Goal: Check status: Check status

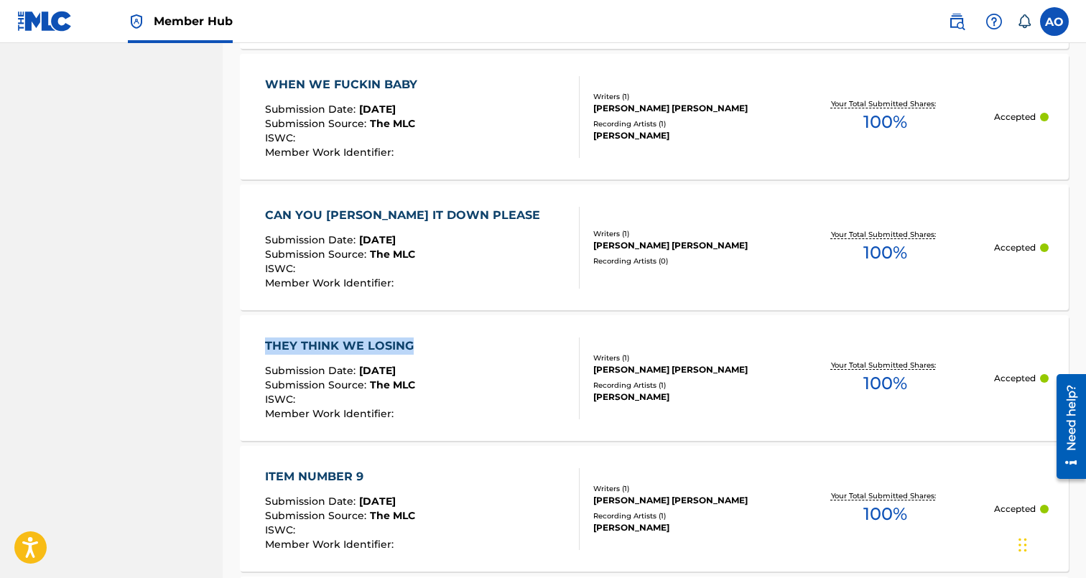
scroll to position [8832, 0]
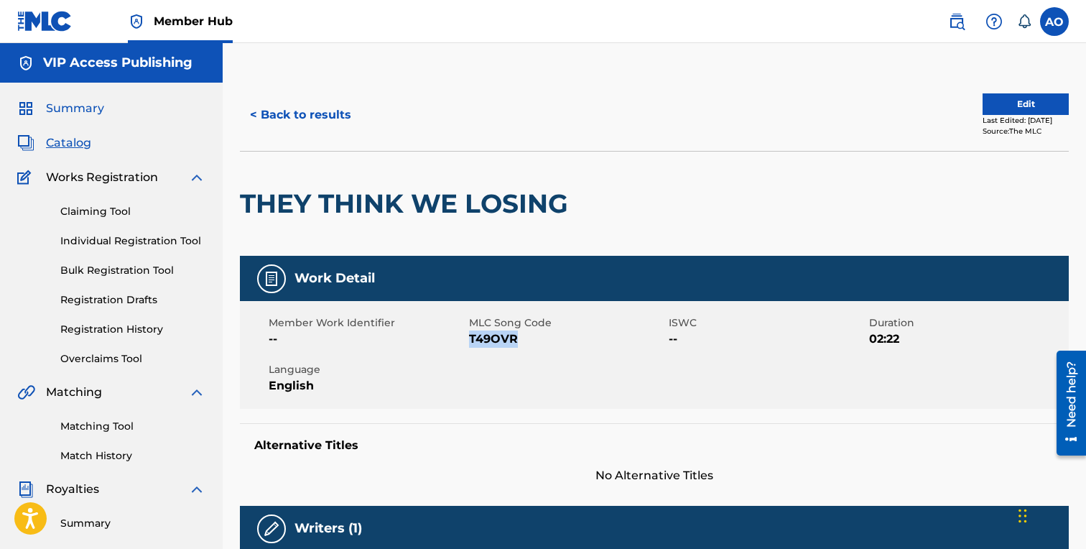
click at [75, 114] on span "Summary" at bounding box center [75, 108] width 58 height 17
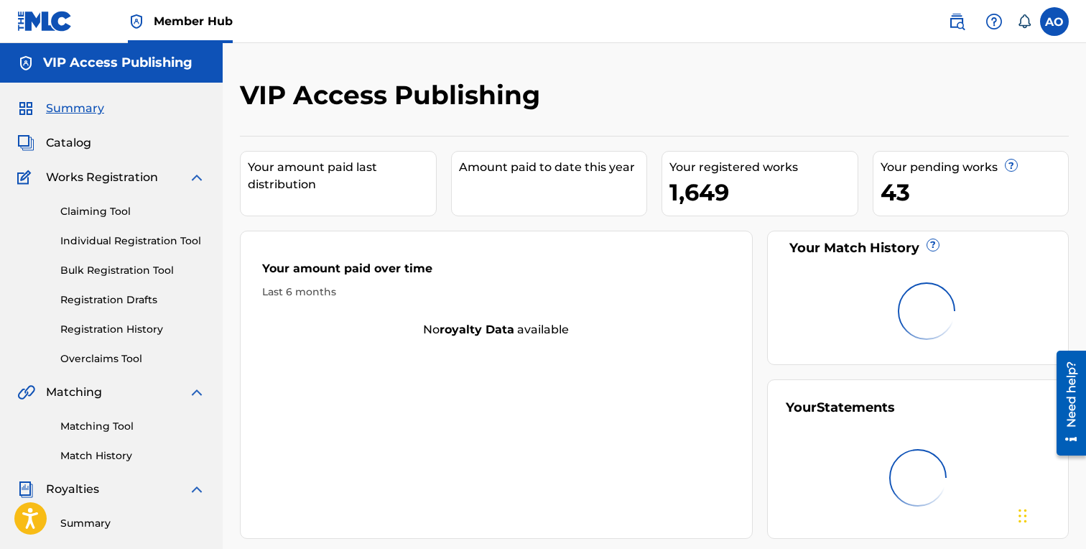
click at [75, 114] on span "Summary" at bounding box center [75, 108] width 58 height 17
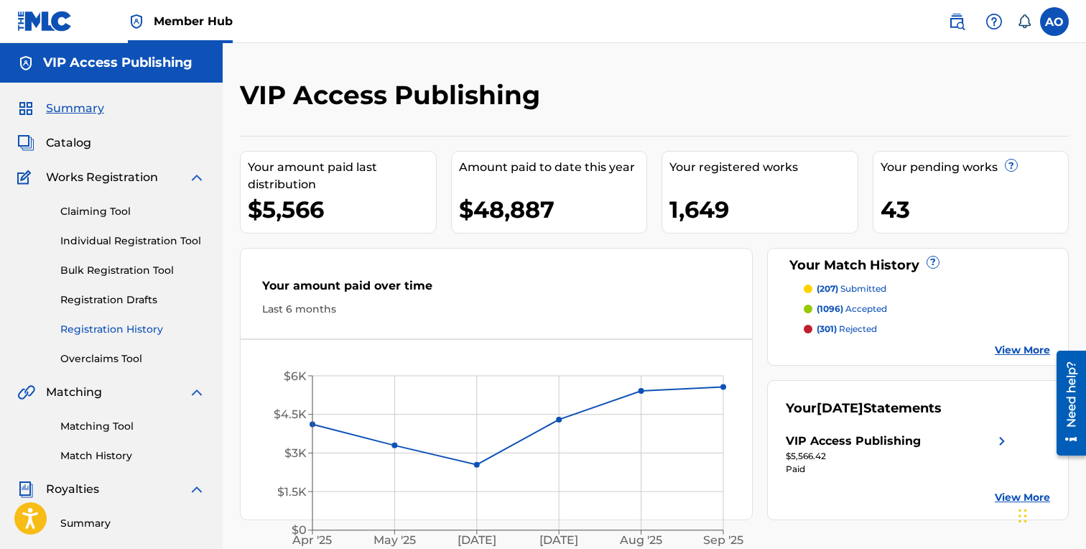
click at [118, 324] on link "Registration History" at bounding box center [132, 329] width 145 height 15
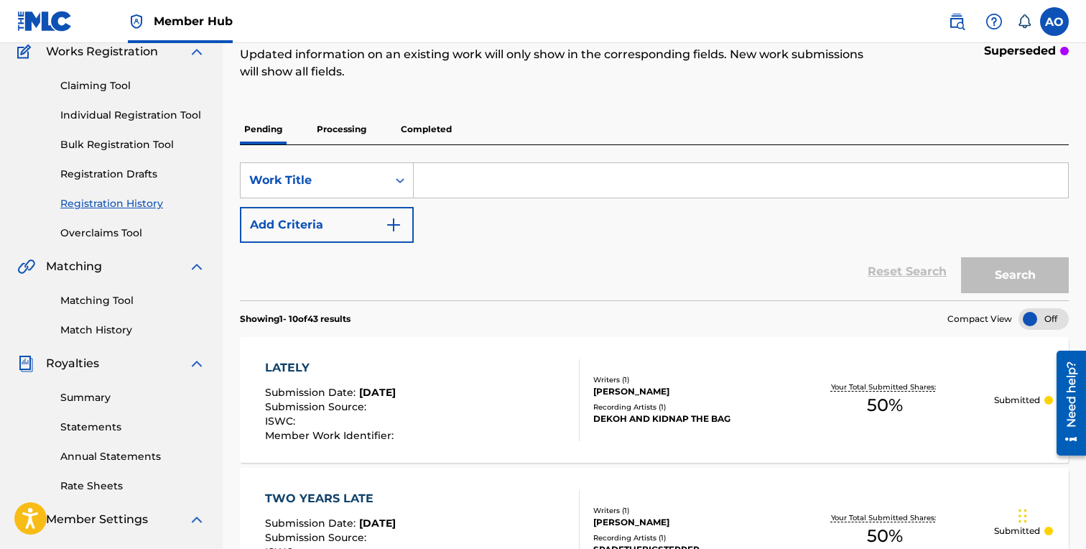
scroll to position [161, 0]
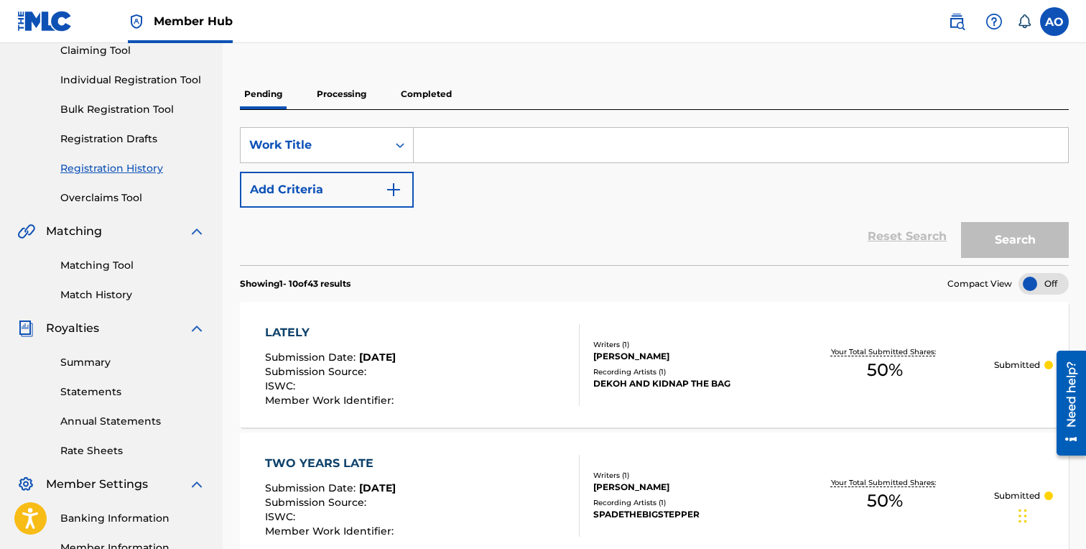
click at [338, 96] on p "Processing" at bounding box center [341, 94] width 58 height 30
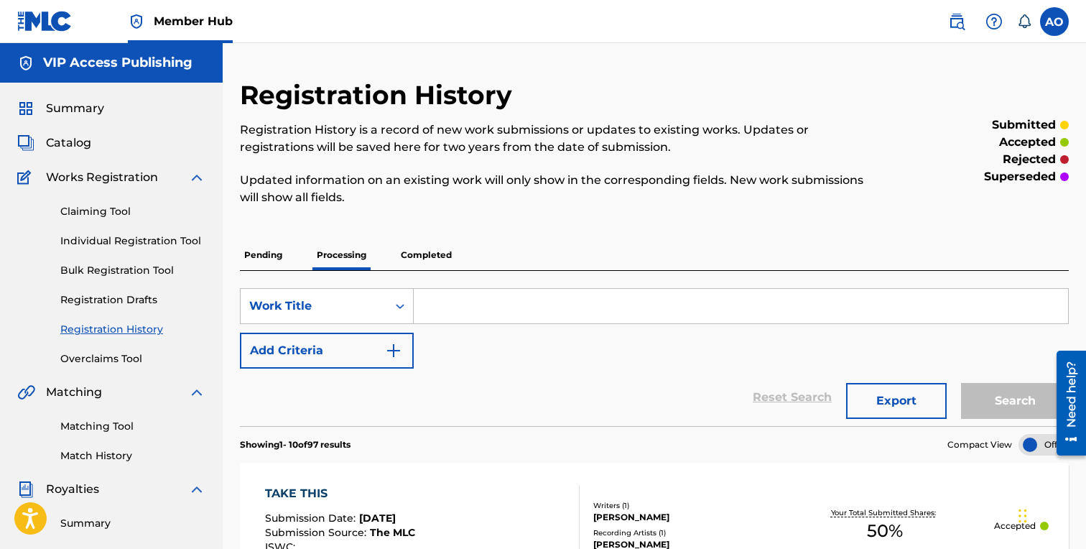
click at [274, 258] on p "Pending" at bounding box center [263, 255] width 47 height 30
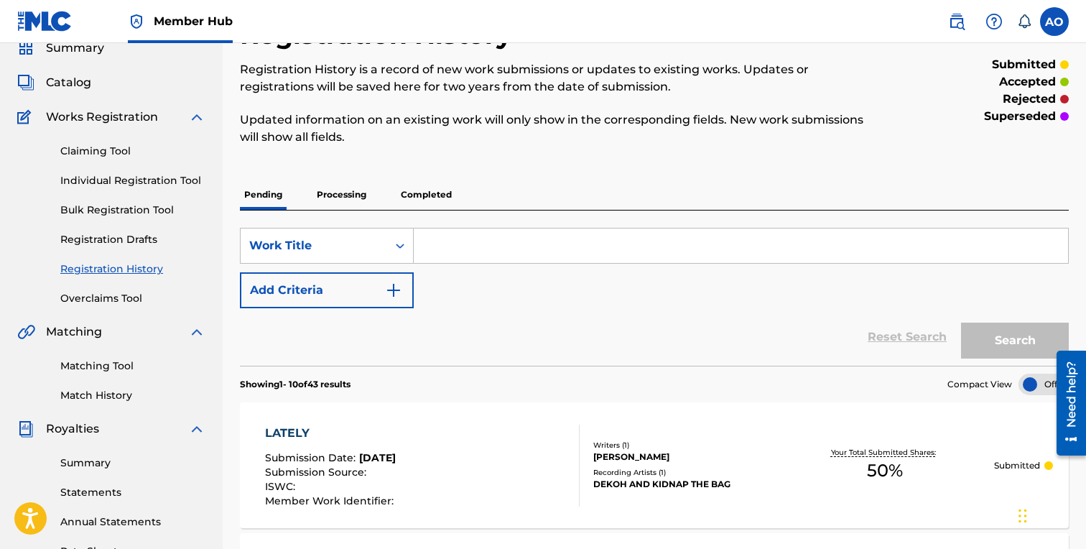
scroll to position [109, 0]
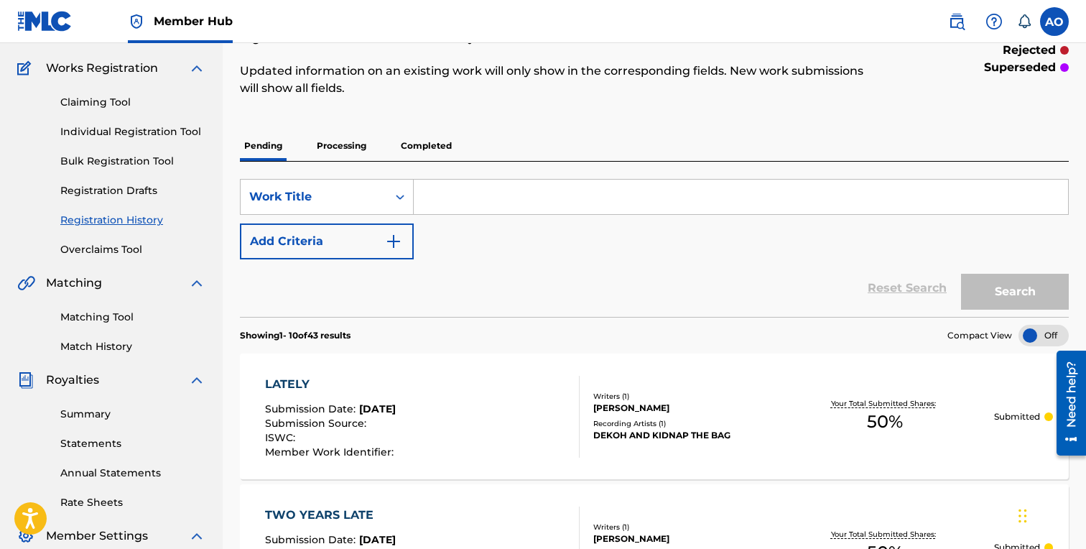
click at [362, 157] on p "Processing" at bounding box center [341, 146] width 58 height 30
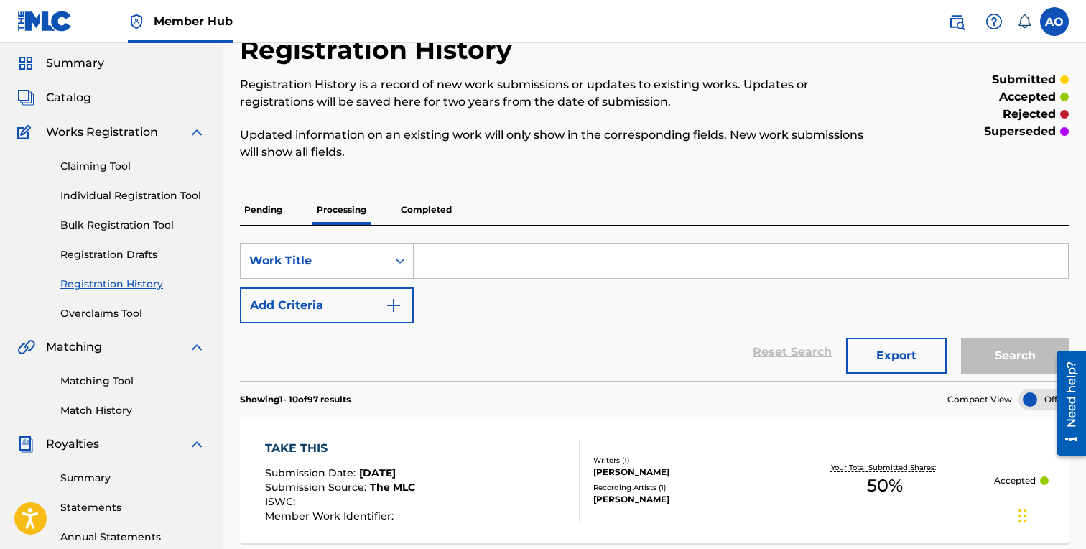
scroll to position [93, 0]
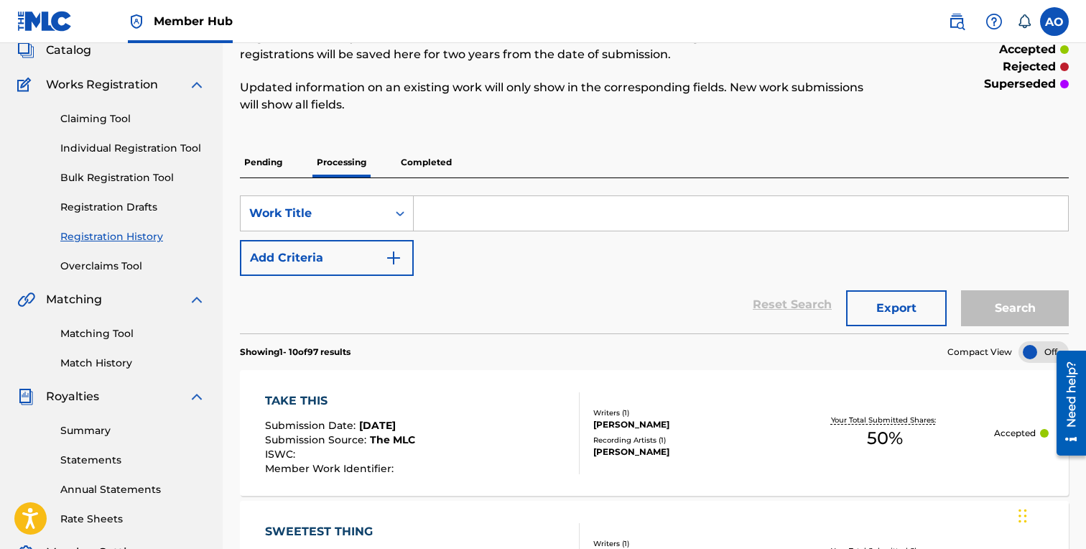
click at [440, 157] on p "Completed" at bounding box center [427, 162] width 60 height 30
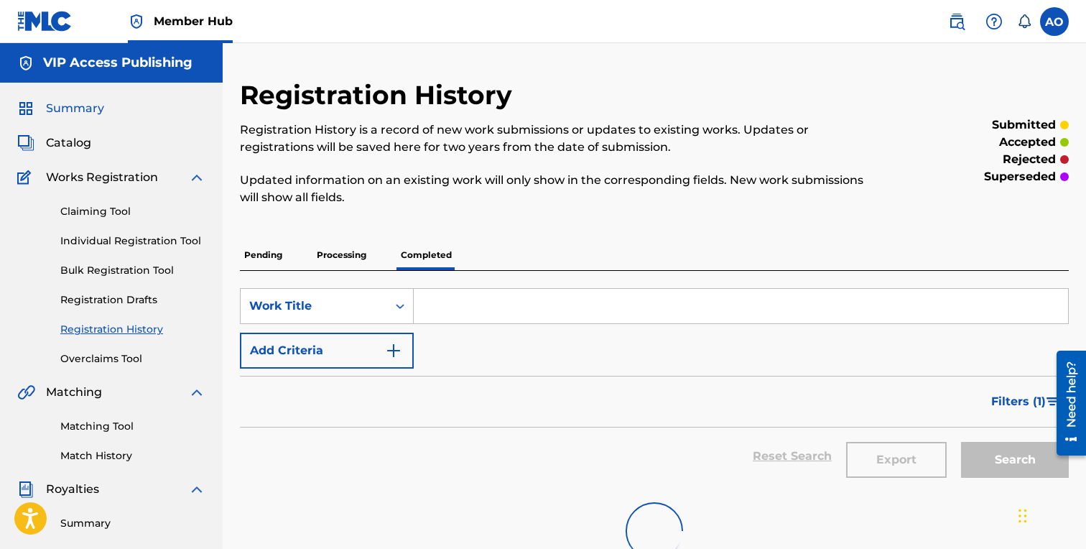
click at [90, 111] on span "Summary" at bounding box center [75, 108] width 58 height 17
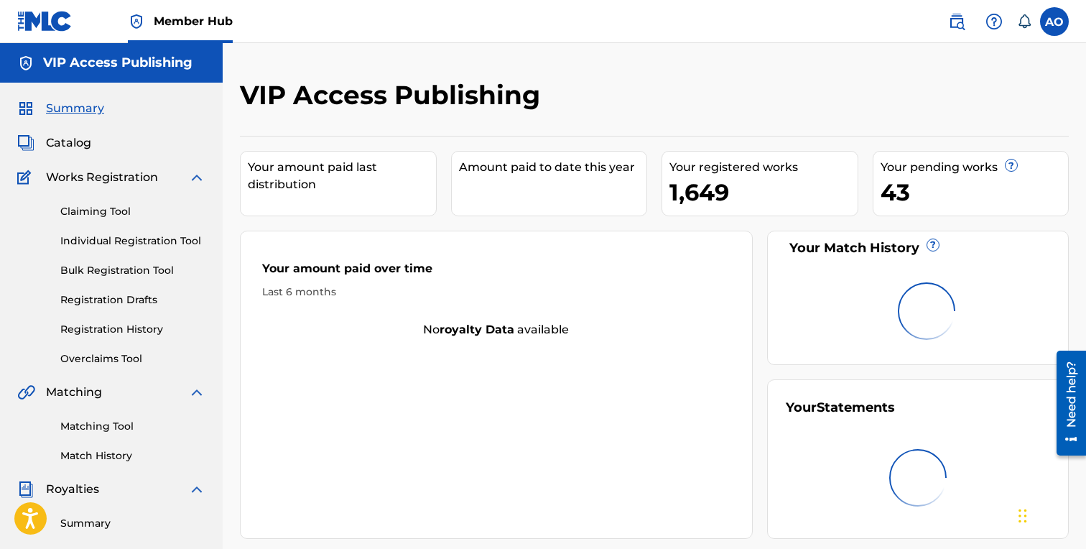
click at [90, 111] on span "Summary" at bounding box center [75, 108] width 58 height 17
